Goal: Navigation & Orientation: Find specific page/section

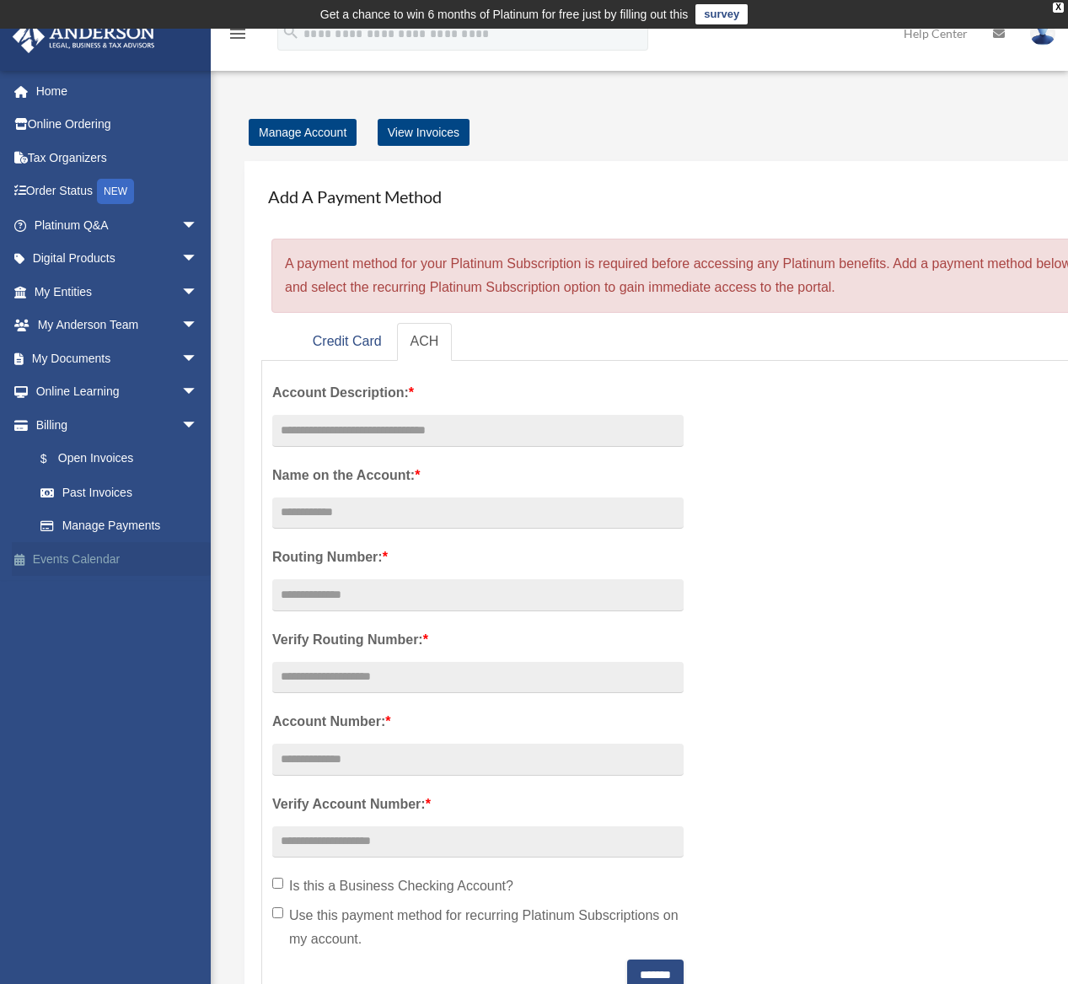
click at [88, 568] on link "Events Calendar" at bounding box center [118, 559] width 212 height 34
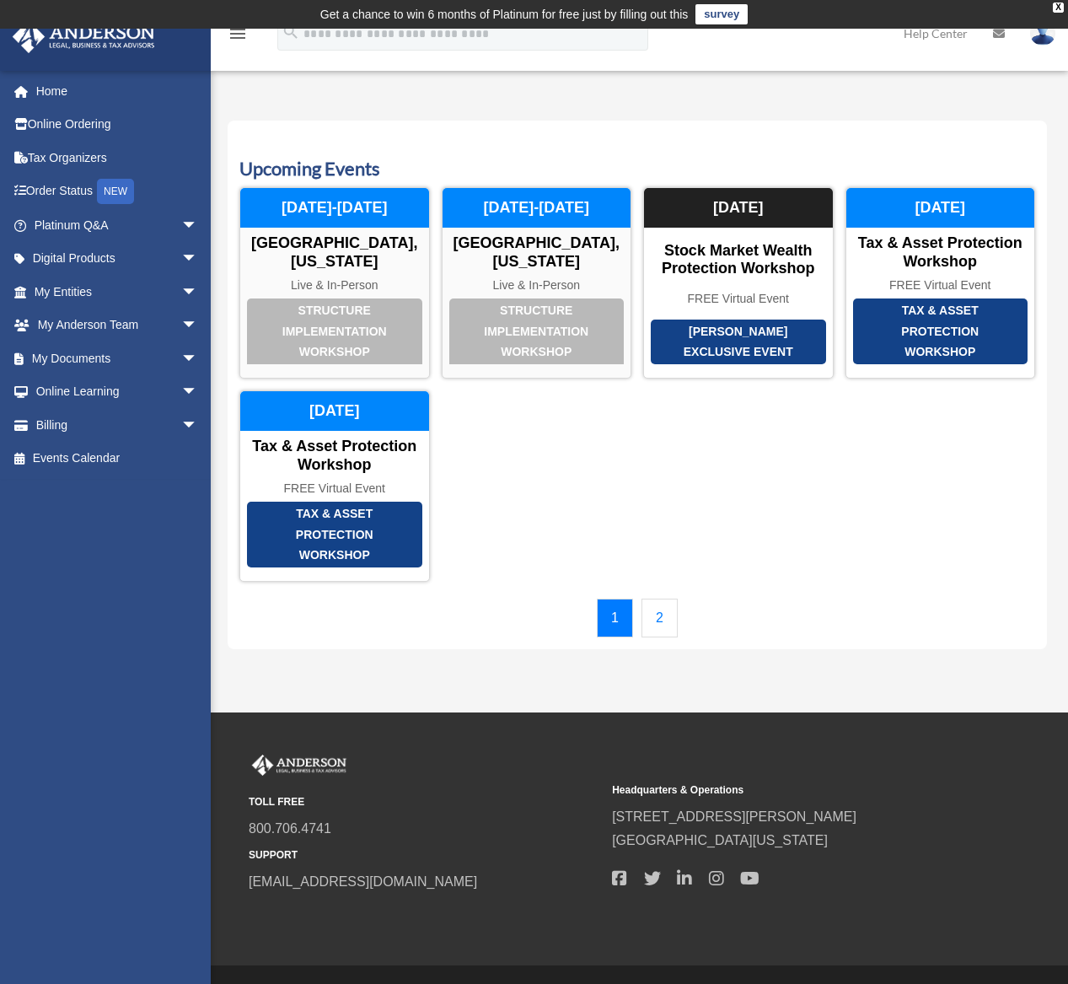
click at [663, 623] on link "2" at bounding box center [660, 618] width 36 height 39
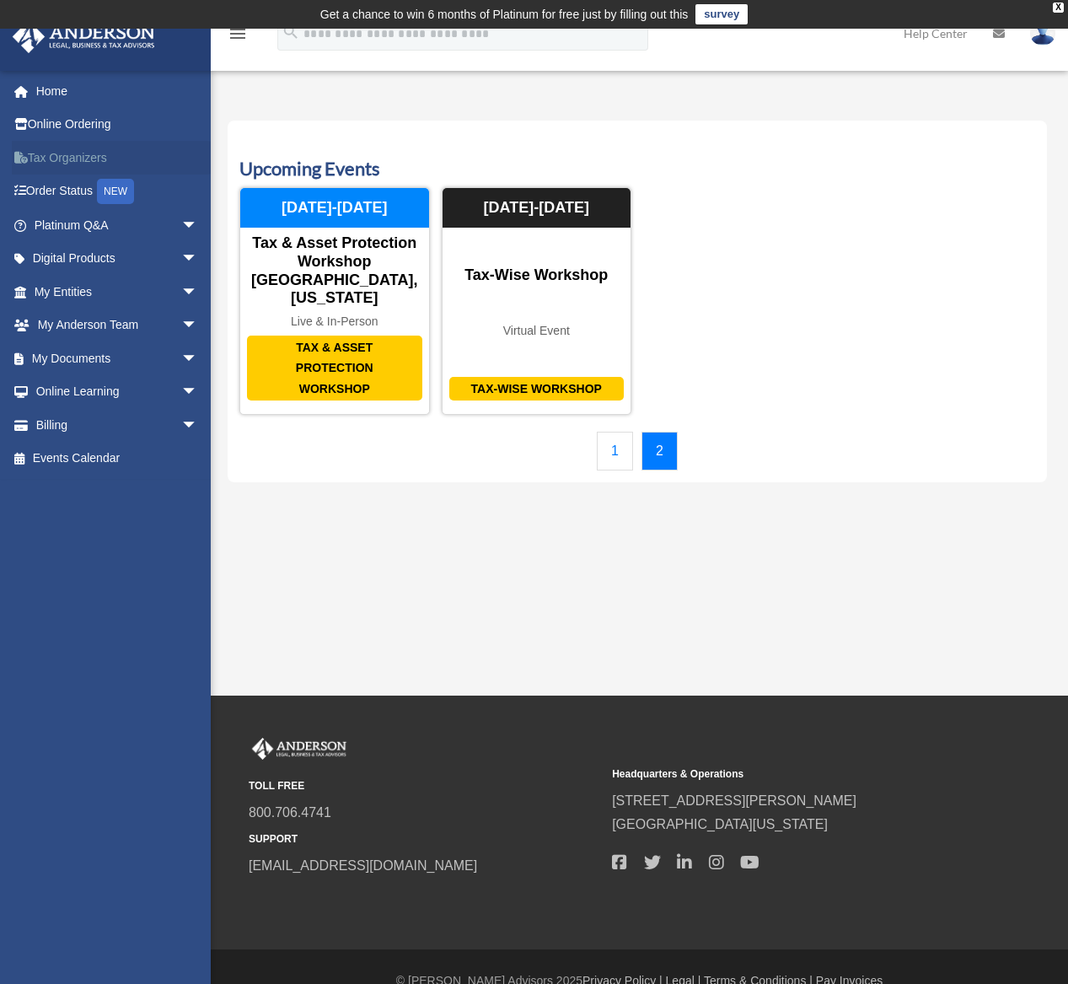
click at [61, 159] on link "Tax Organizers" at bounding box center [118, 158] width 212 height 34
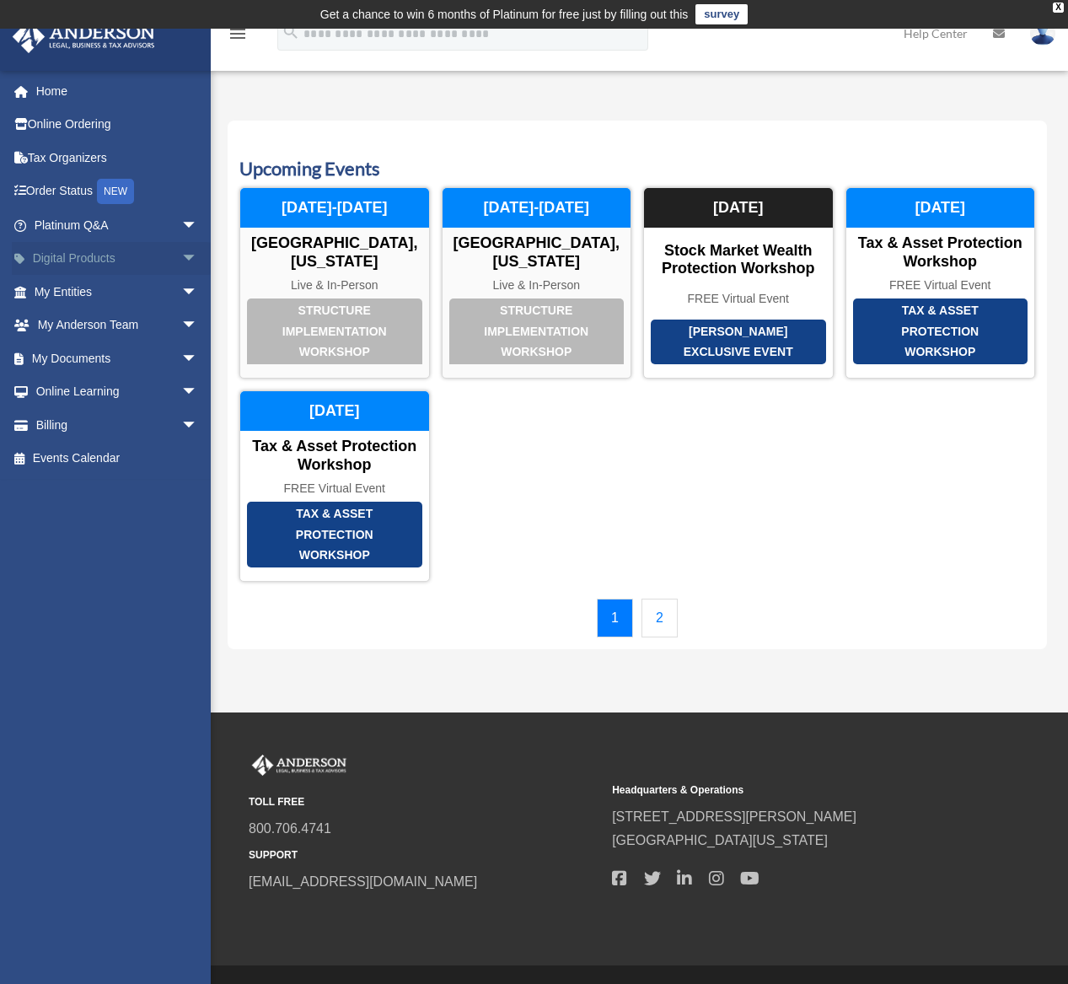
click at [77, 250] on link "Digital Products arrow_drop_down" at bounding box center [118, 259] width 212 height 34
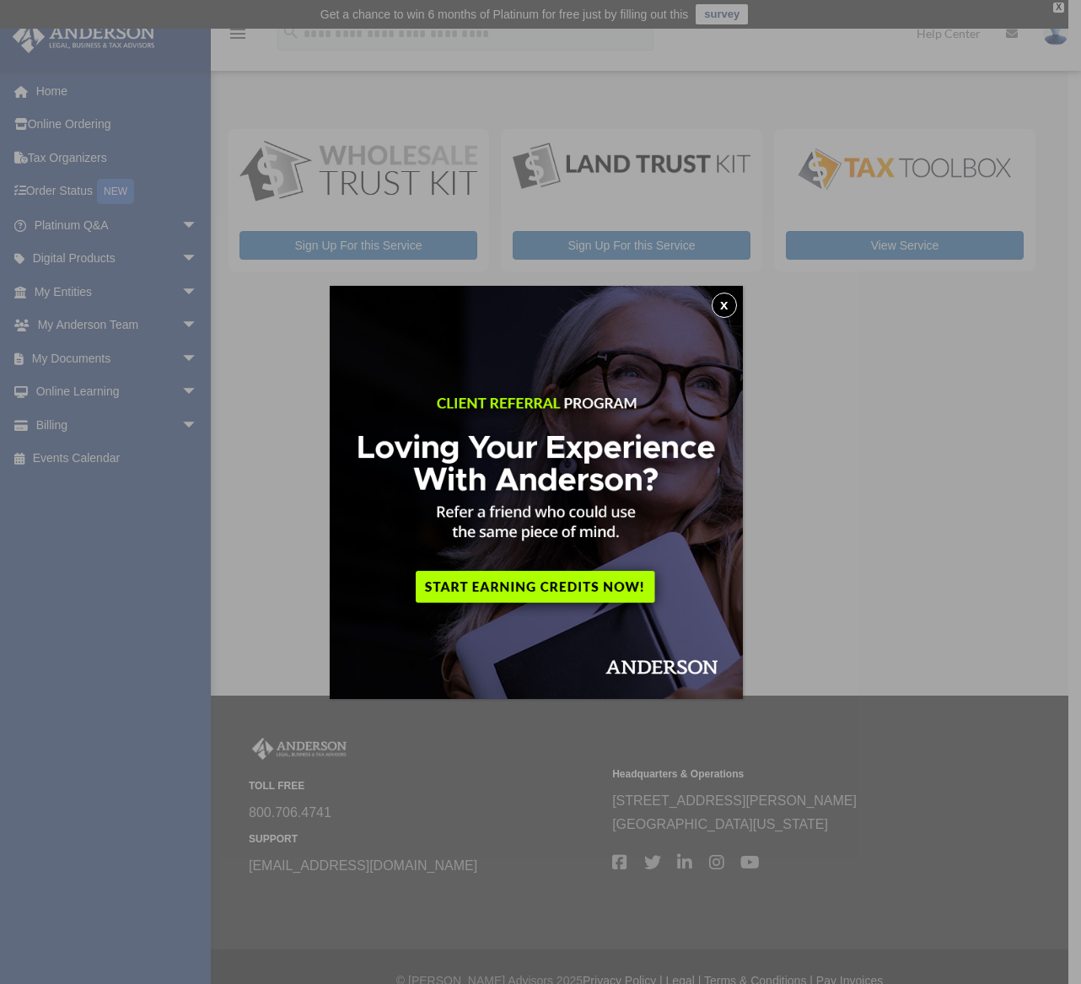
click at [733, 309] on button "x" at bounding box center [724, 305] width 25 height 25
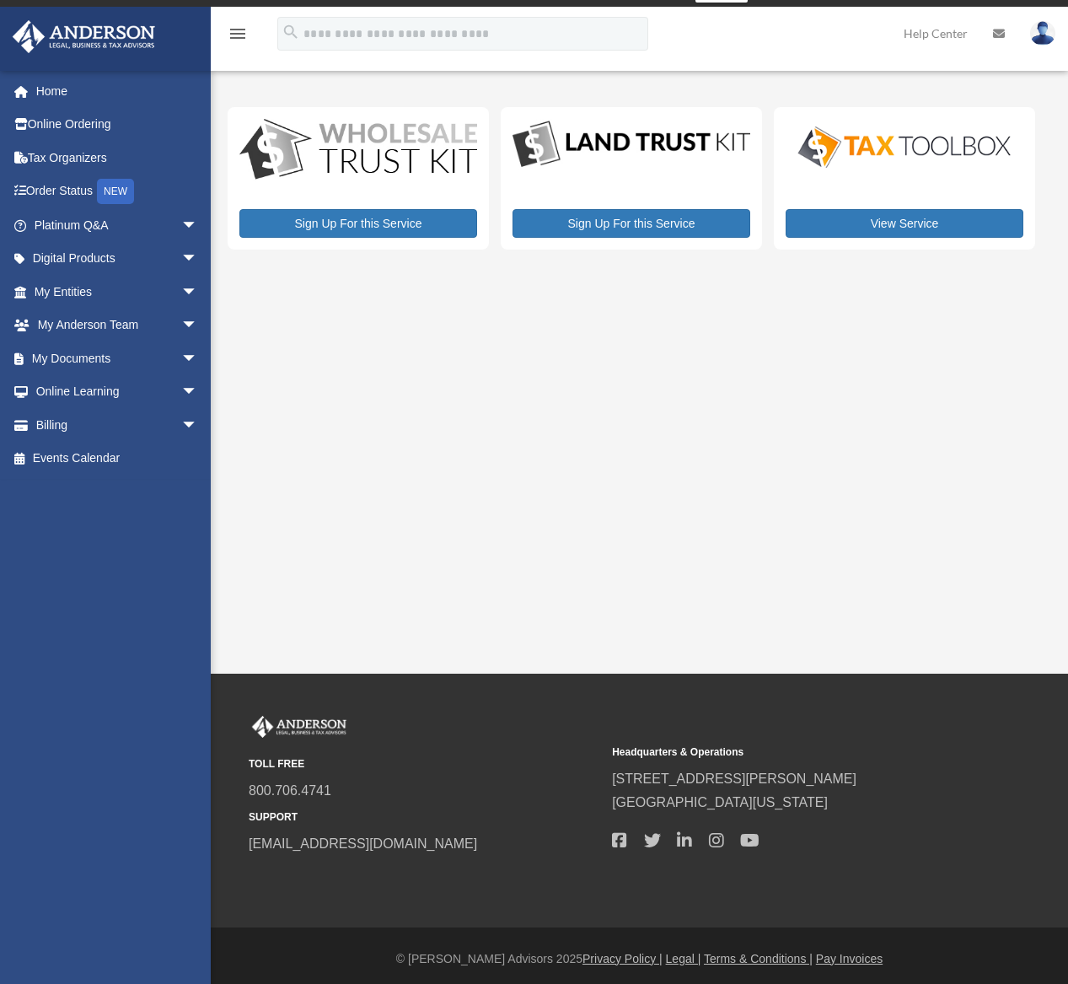
scroll to position [28, 0]
